Goal: Task Accomplishment & Management: Use online tool/utility

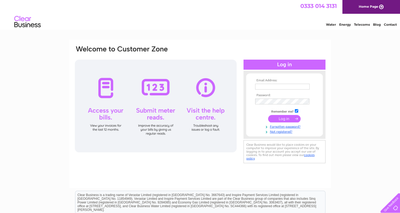
type input "manager@campbeltownpicturehouse.co.uk"
click at [286, 118] on input "submit" at bounding box center [284, 118] width 33 height 7
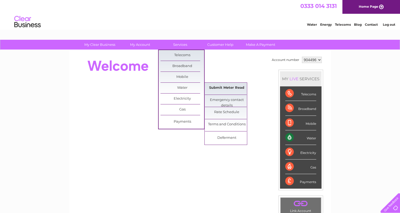
click at [222, 88] on link "Submit Meter Read" at bounding box center [227, 87] width 44 height 11
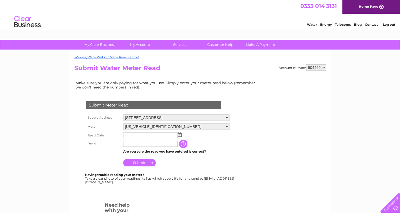
click at [179, 134] on img at bounding box center [180, 134] width 4 height 4
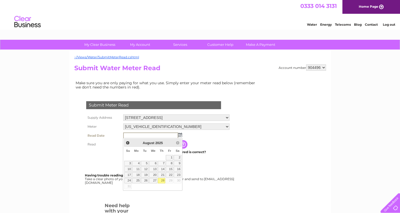
click at [162, 180] on link "28" at bounding box center [161, 180] width 7 height 5
type input "2025/08/28"
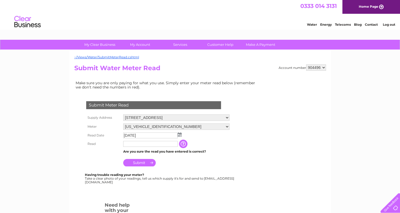
click at [133, 144] on input "text" at bounding box center [150, 144] width 54 height 6
type input "02205"
click at [185, 143] on input "button" at bounding box center [184, 143] width 10 height 8
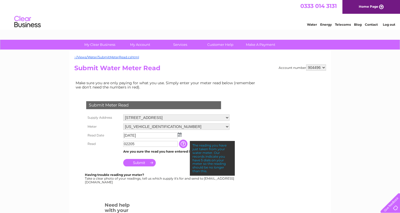
click at [141, 162] on input "Submit" at bounding box center [139, 162] width 33 height 7
